Goal: Task Accomplishment & Management: Use online tool/utility

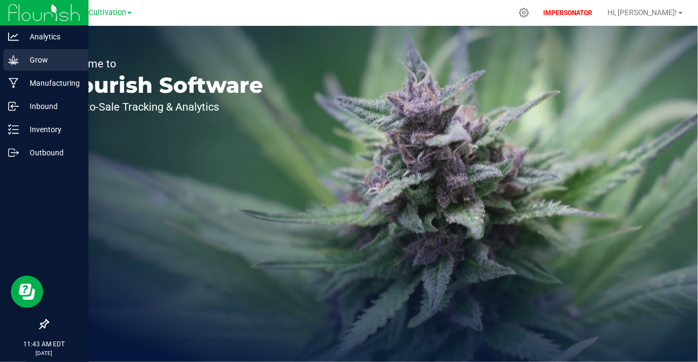
click at [19, 63] on p "Grow" at bounding box center [51, 59] width 65 height 13
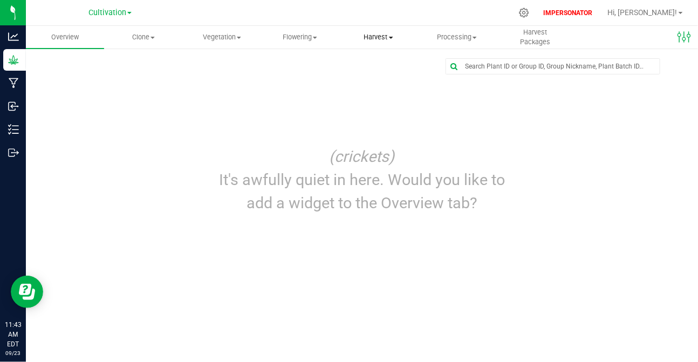
click at [386, 38] on span "Harvest" at bounding box center [378, 37] width 77 height 10
click at [363, 62] on span "Harvests" at bounding box center [369, 64] width 60 height 9
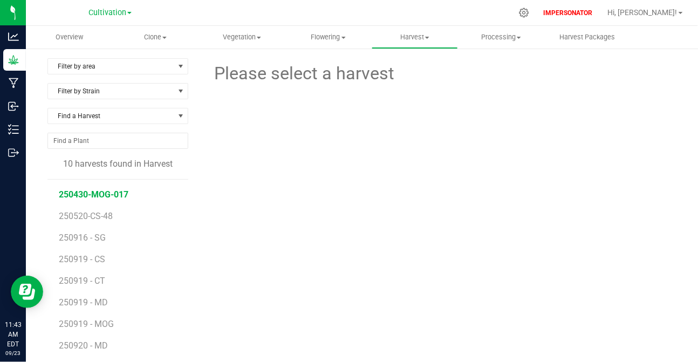
click at [98, 194] on span "250430-MOG-017" at bounding box center [94, 194] width 70 height 10
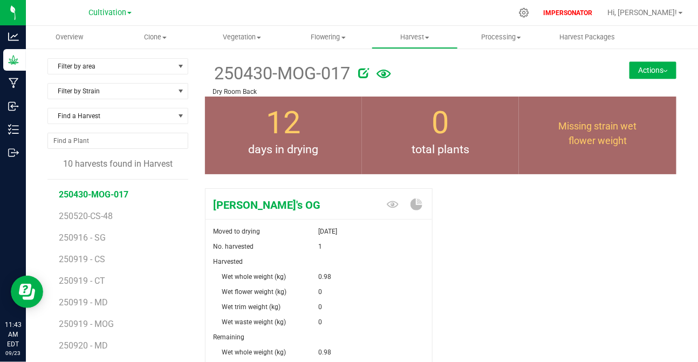
scroll to position [125, 0]
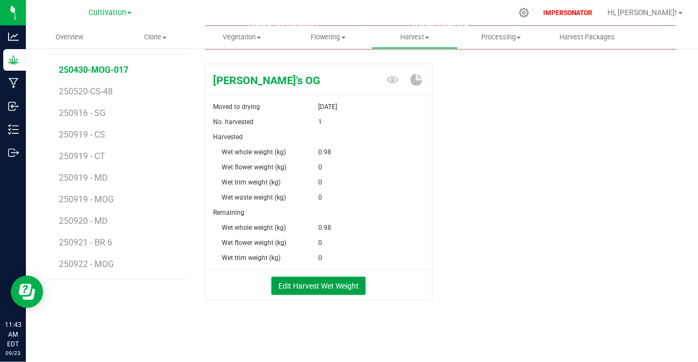
click at [313, 284] on button "Edit Harvest Wet Weight" at bounding box center [318, 286] width 94 height 18
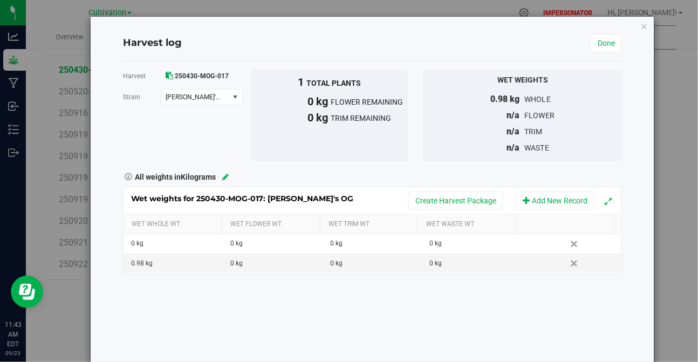
scroll to position [125, 0]
click at [641, 23] on icon "button" at bounding box center [645, 25] width 8 height 13
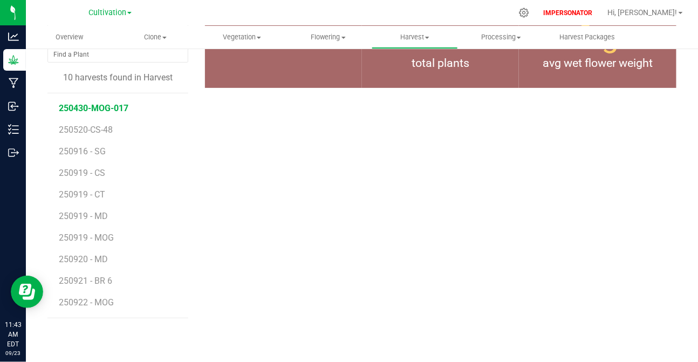
scroll to position [125, 0]
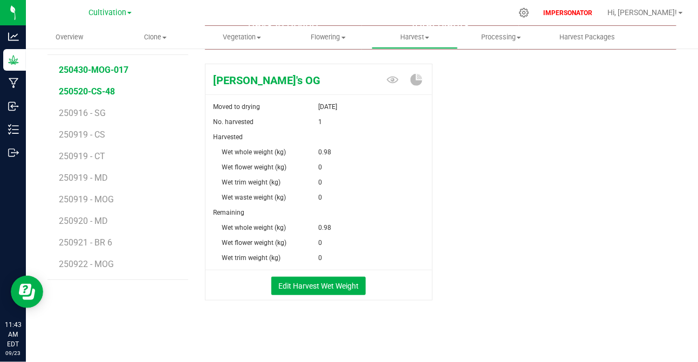
click at [94, 94] on span "250520-CS-48" at bounding box center [87, 91] width 56 height 10
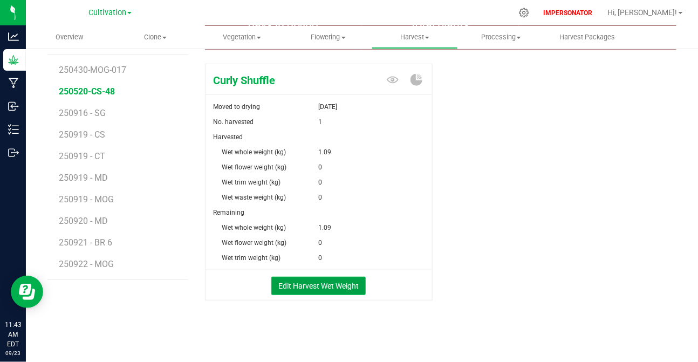
click at [326, 287] on button "Edit Harvest Wet Weight" at bounding box center [318, 286] width 94 height 18
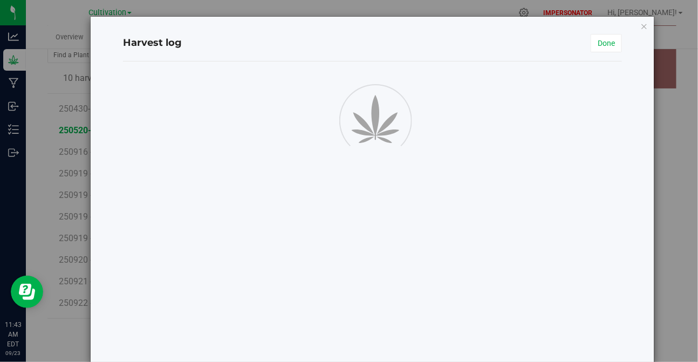
scroll to position [125, 0]
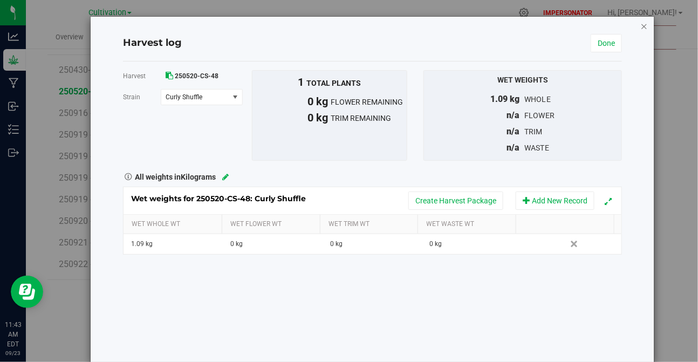
click at [641, 26] on icon "button" at bounding box center [645, 25] width 8 height 13
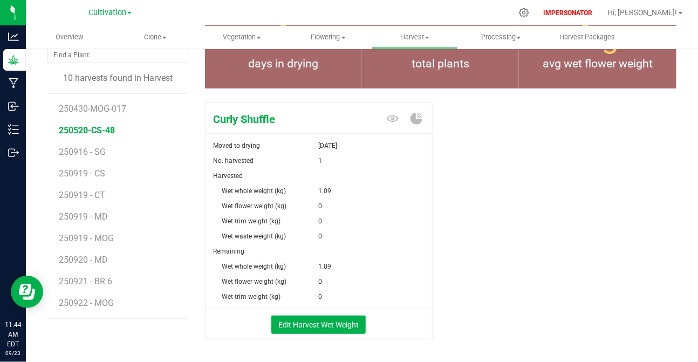
scroll to position [125, 0]
